Goal: Transaction & Acquisition: Subscribe to service/newsletter

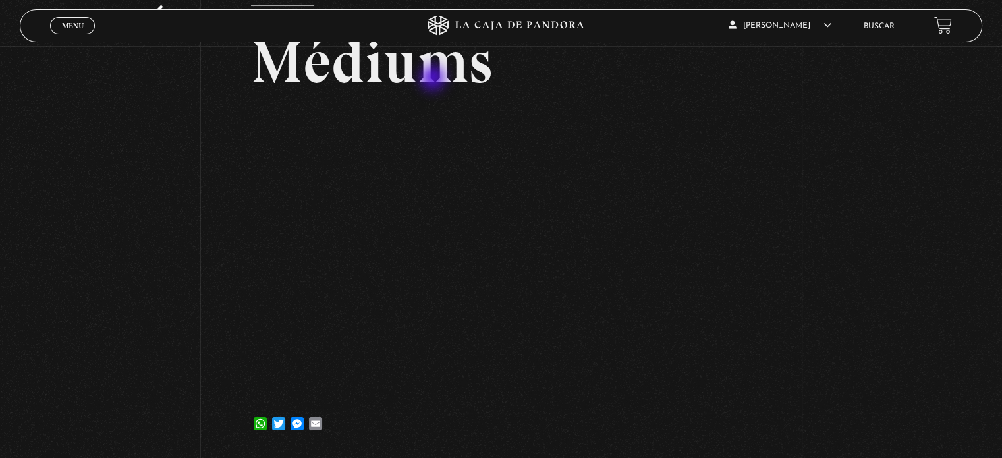
scroll to position [86, 0]
click at [68, 18] on link "Menu Cerrar" at bounding box center [72, 25] width 45 height 17
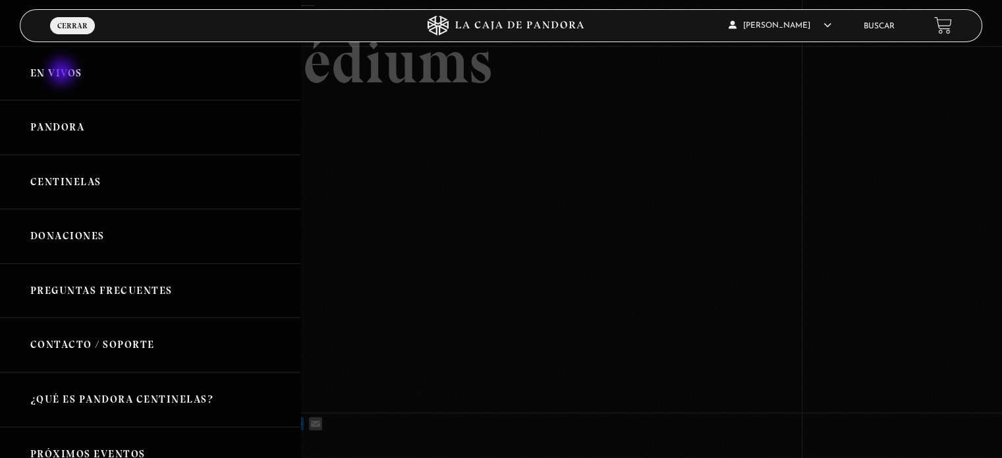
click at [63, 73] on link "En vivos" at bounding box center [150, 73] width 300 height 55
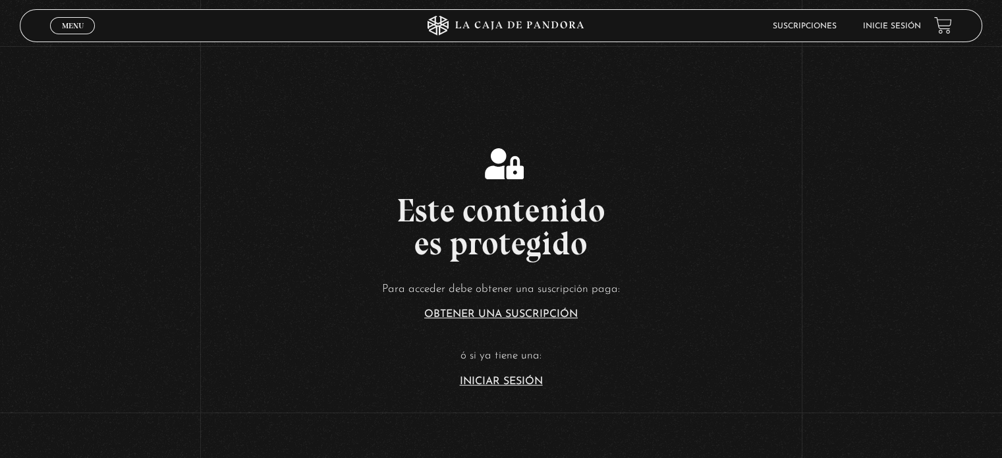
scroll to position [145, 0]
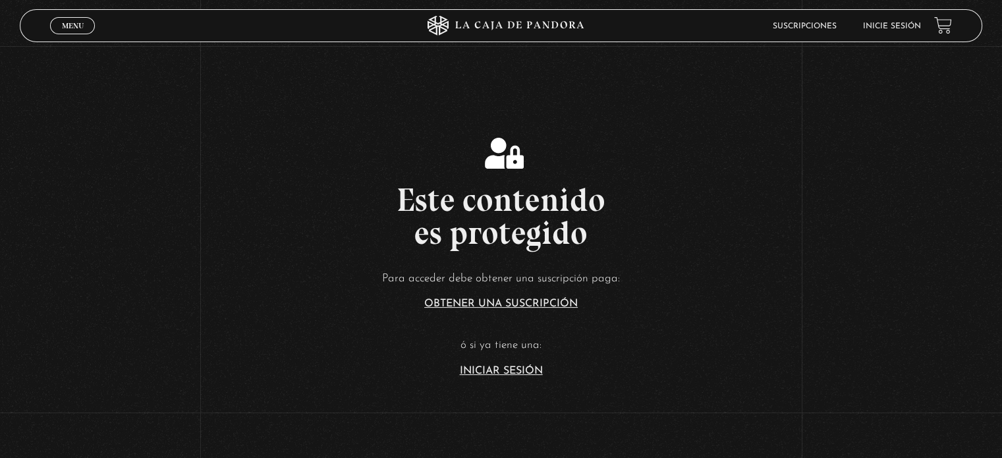
click at [533, 374] on link "Iniciar Sesión" at bounding box center [501, 370] width 83 height 11
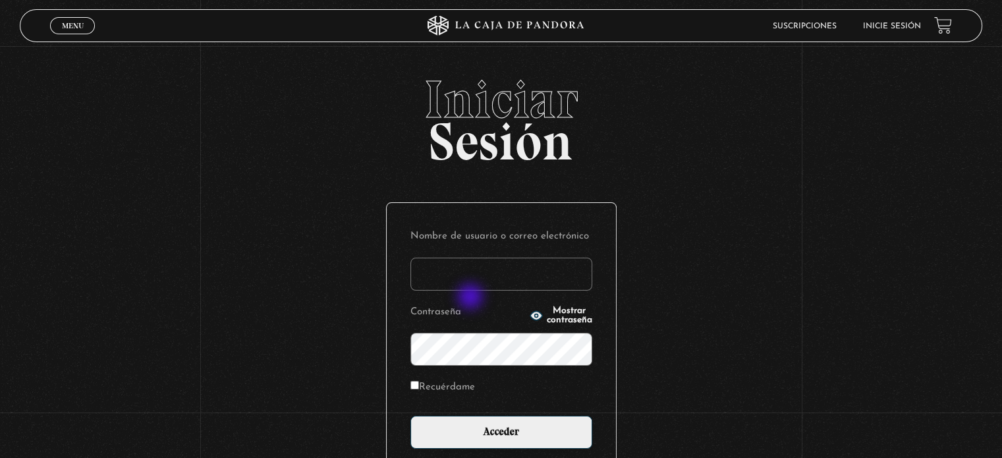
type input "zulygonzah@gmail.com"
click at [410, 415] on input "Acceder" at bounding box center [501, 431] width 182 height 33
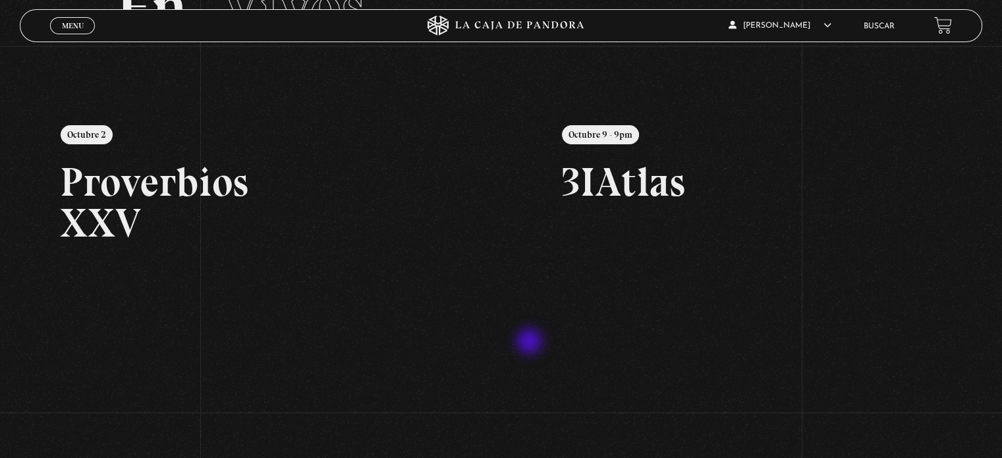
scroll to position [129, 0]
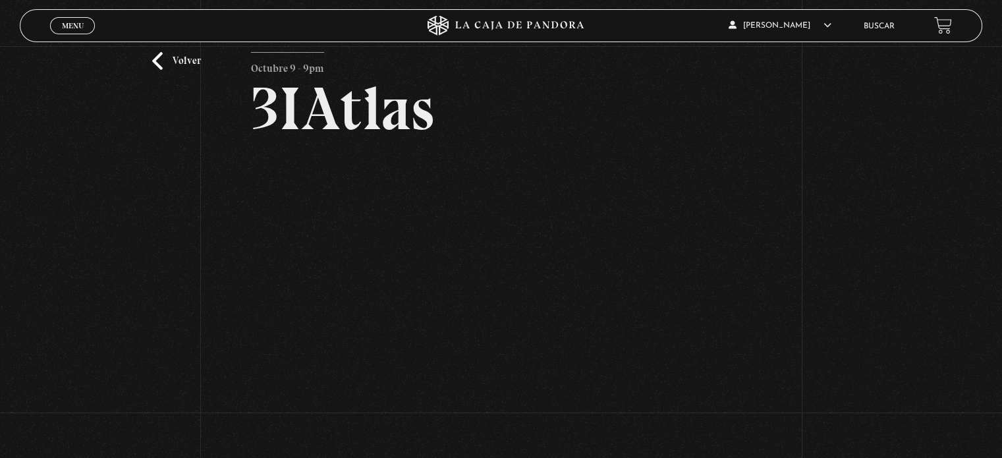
scroll to position [78, 0]
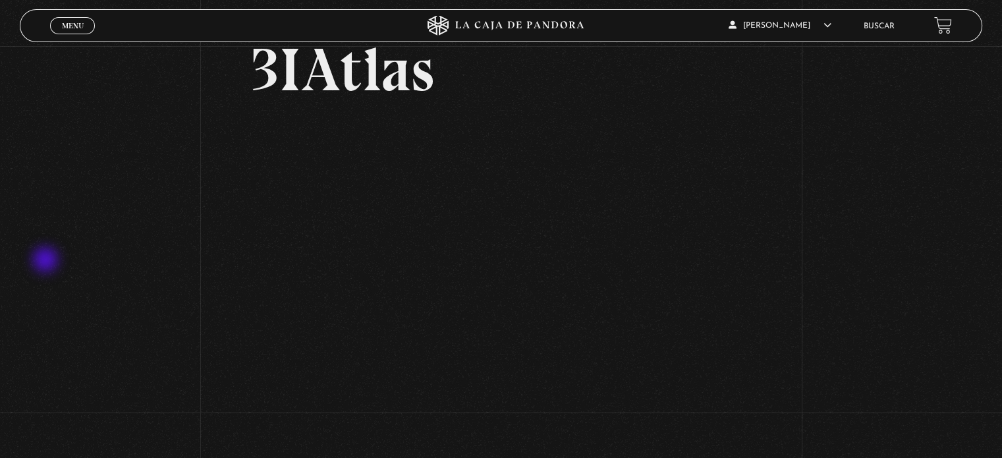
click at [47, 261] on div "Volver Octubre 9 - 9pm 3IAtlas" at bounding box center [501, 198] width 1002 height 460
drag, startPoint x: 767, startPoint y: 429, endPoint x: 155, endPoint y: 281, distance: 629.9
click at [155, 281] on div "Volver Octubre 9 - 9pm 3IAtlas" at bounding box center [501, 198] width 1002 height 460
click at [38, 178] on div "Volver Octubre 9 - 9pm 3IAtlas" at bounding box center [501, 198] width 1002 height 460
